Goal: Go to known website: Access a specific website the user already knows

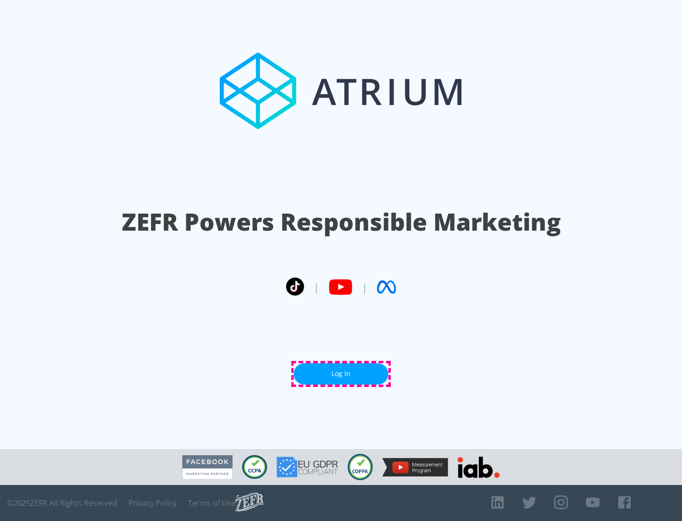
click at [341, 374] on link "Log In" at bounding box center [341, 373] width 95 height 21
